Goal: Navigation & Orientation: Find specific page/section

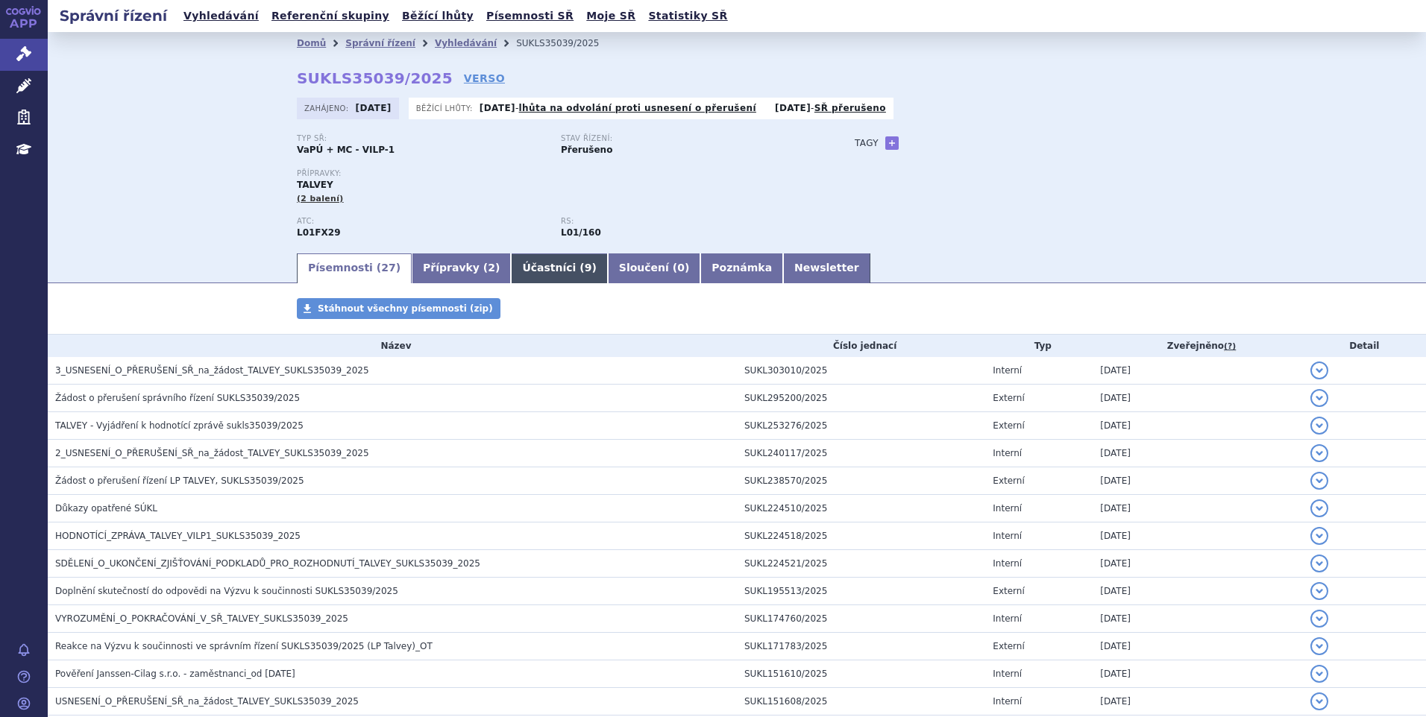
click at [519, 266] on link "Účastníci ( 9 )" at bounding box center [559, 269] width 96 height 30
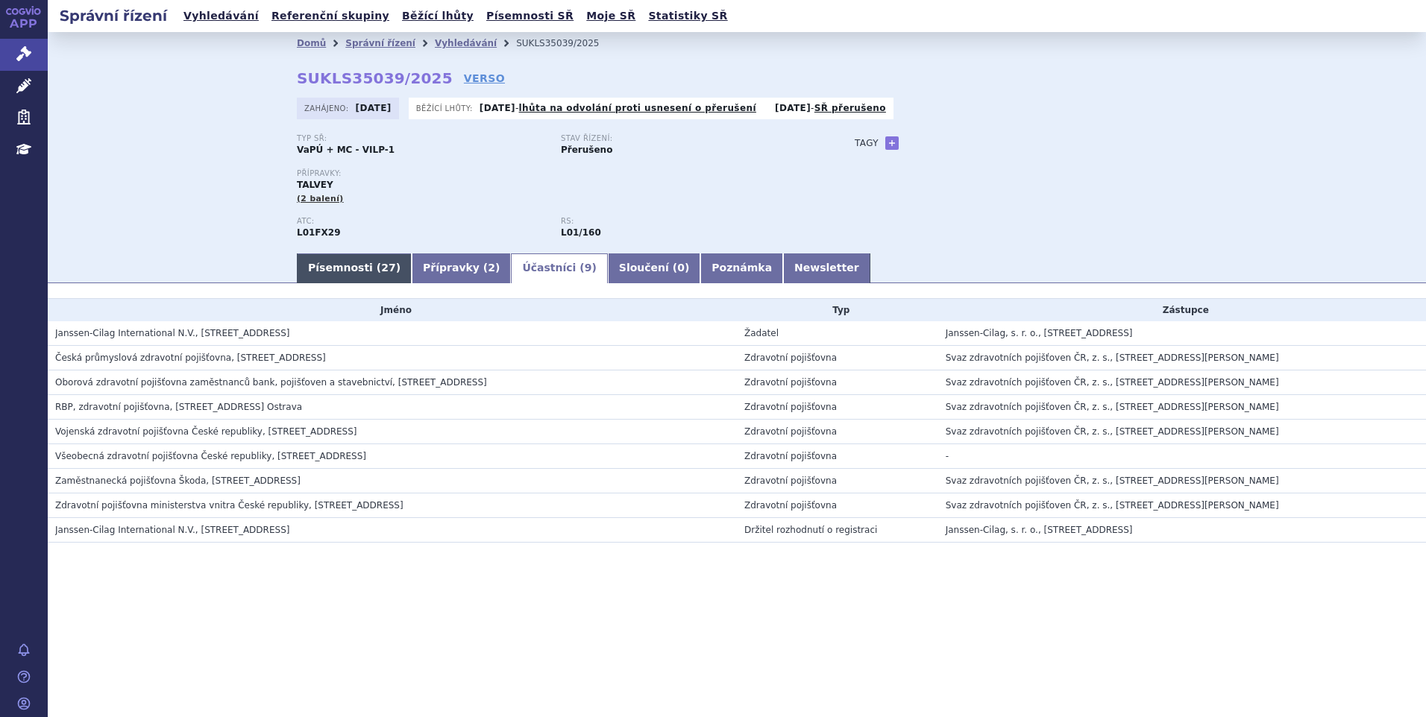
click at [356, 271] on link "Písemnosti ( 27 )" at bounding box center [354, 269] width 115 height 30
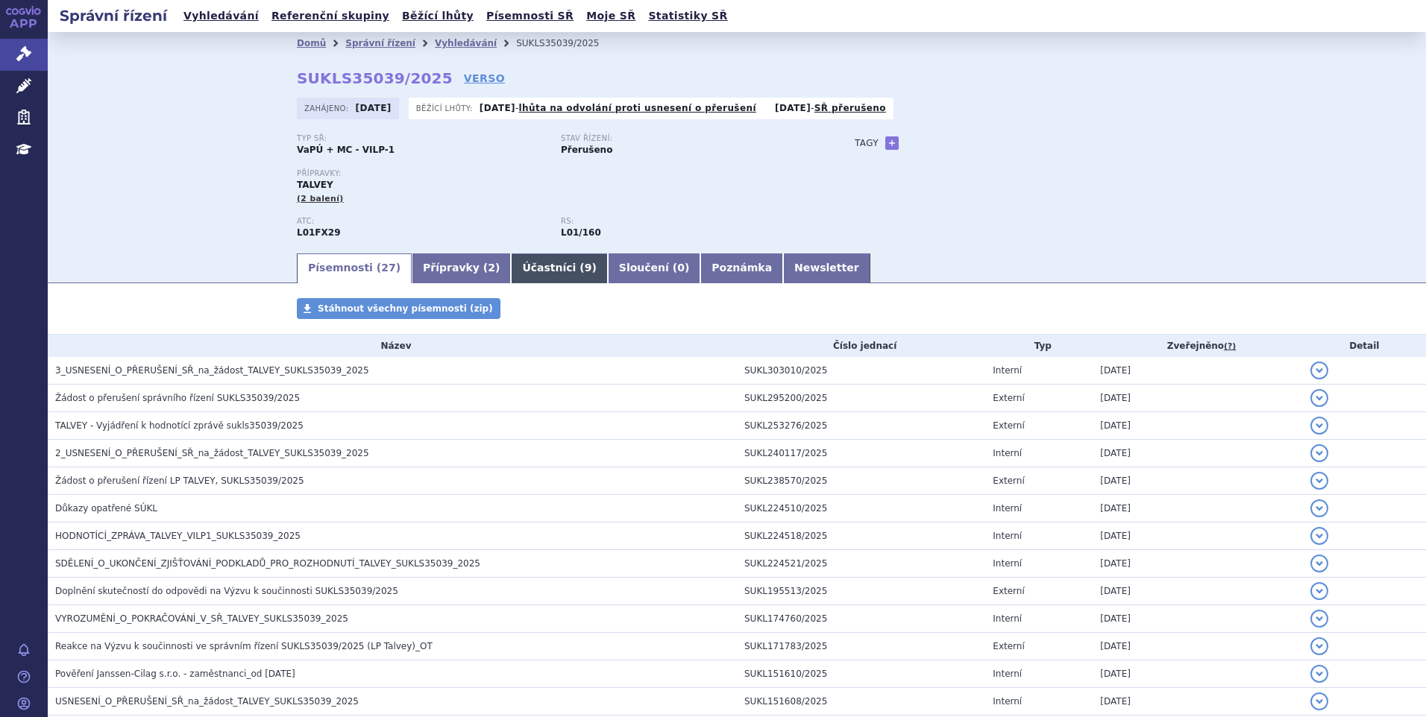
click at [516, 271] on link "Účastníci ( 9 )" at bounding box center [559, 269] width 96 height 30
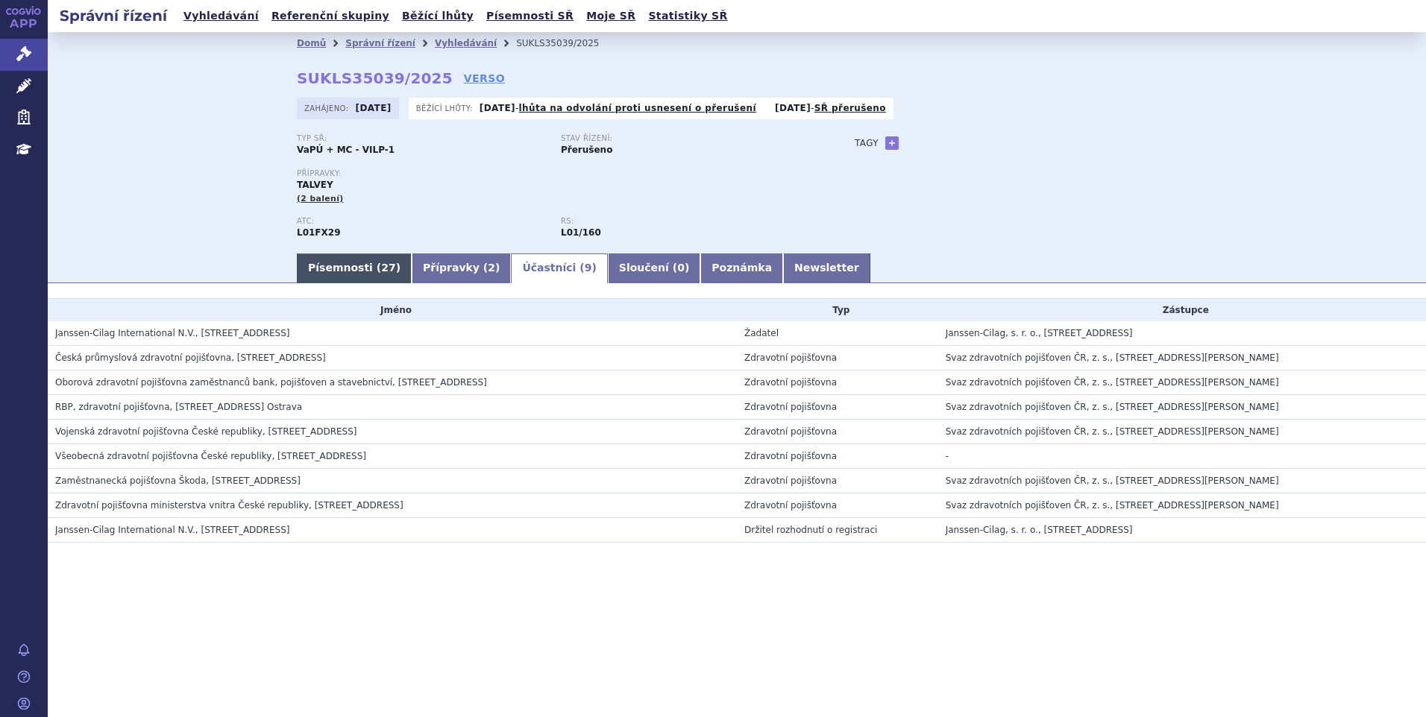
click at [365, 263] on link "Písemnosti ( 27 )" at bounding box center [354, 269] width 115 height 30
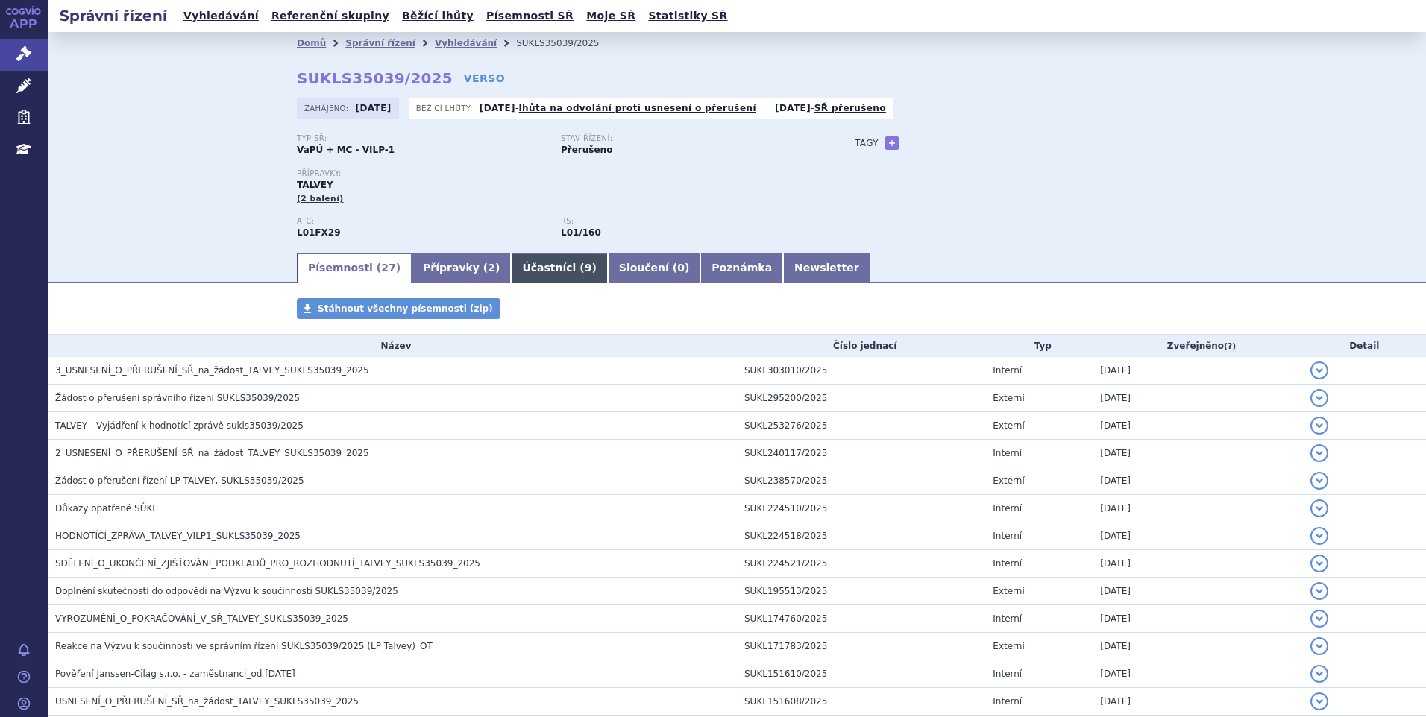
click at [512, 265] on link "Účastníci ( 9 )" at bounding box center [559, 269] width 96 height 30
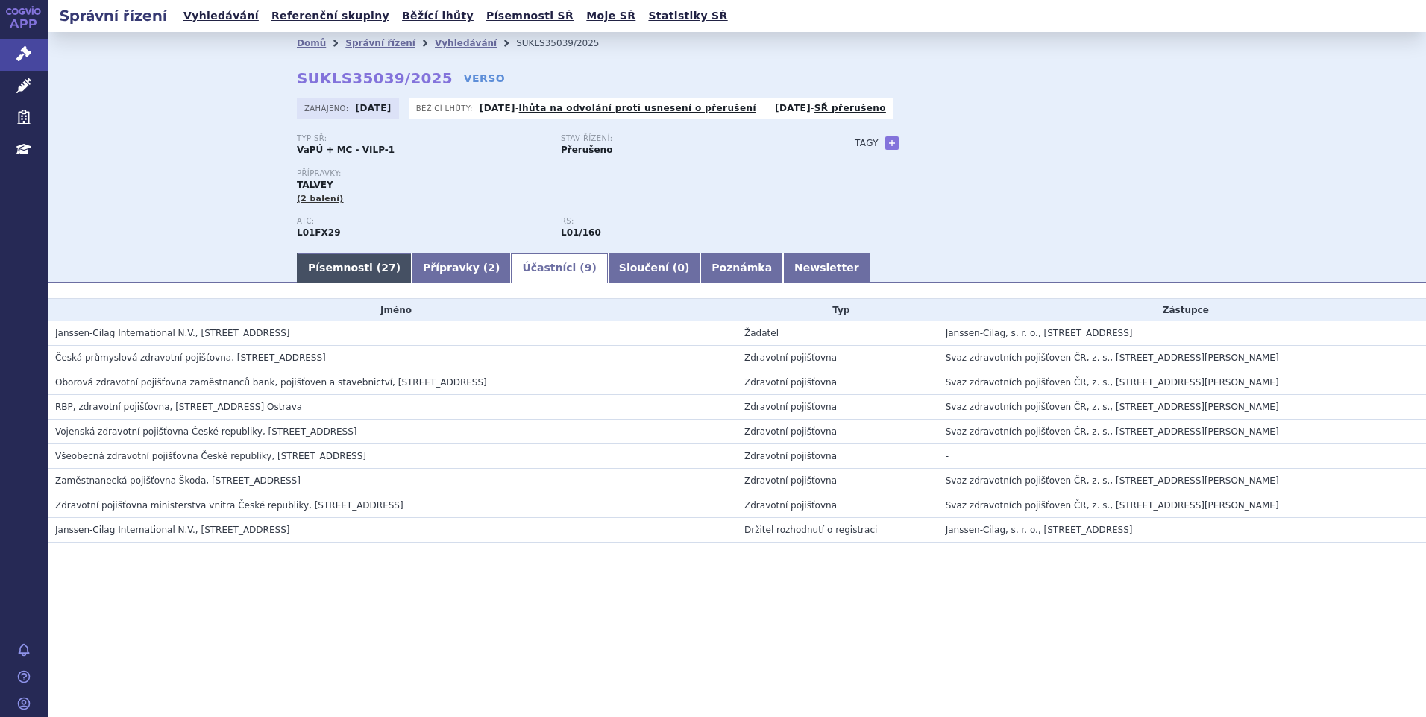
click at [364, 259] on link "Písemnosti ( 27 )" at bounding box center [354, 269] width 115 height 30
